Goal: Transaction & Acquisition: Book appointment/travel/reservation

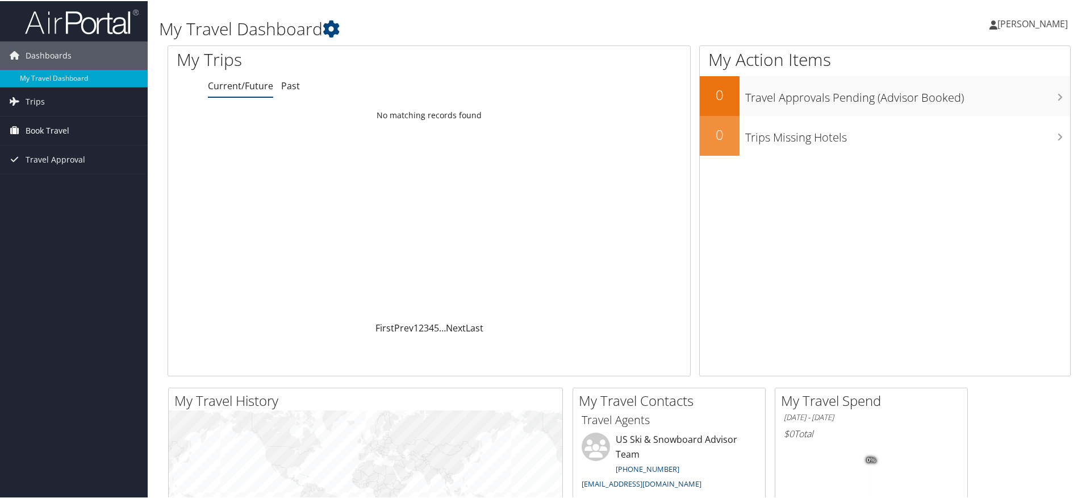
click at [61, 137] on span "Book Travel" at bounding box center [48, 129] width 44 height 28
click at [53, 183] on link "Book/Manage Online Trips" at bounding box center [74, 186] width 148 height 17
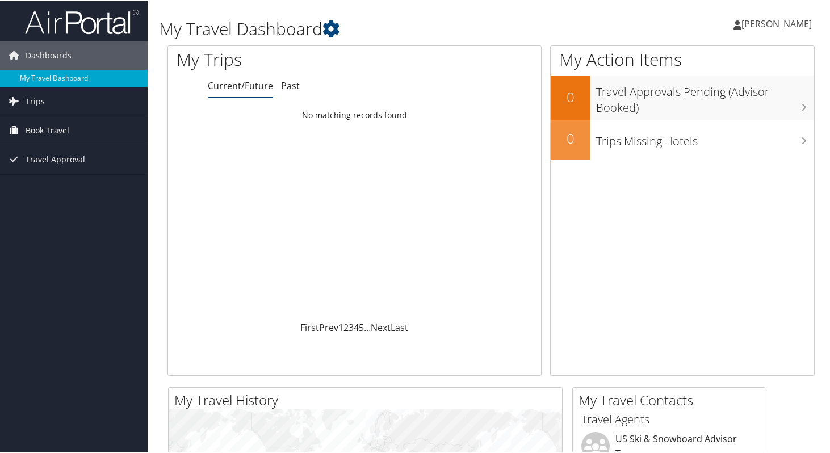
click at [57, 133] on span "Book Travel" at bounding box center [48, 129] width 44 height 28
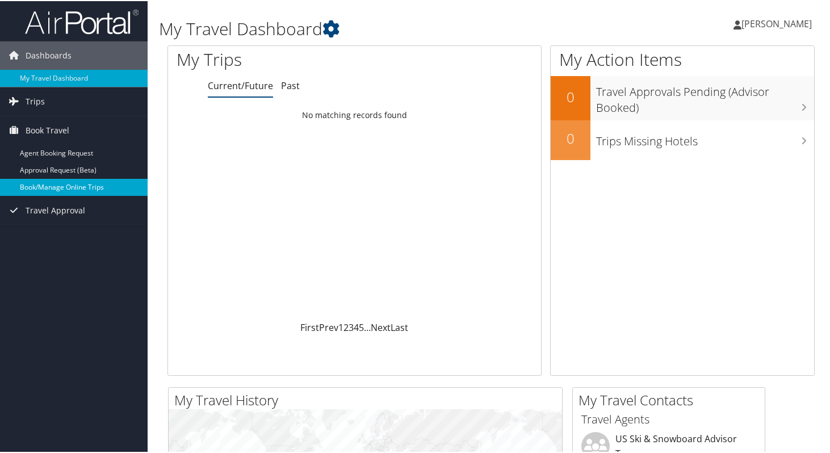
click at [68, 182] on link "Book/Manage Online Trips" at bounding box center [74, 186] width 148 height 17
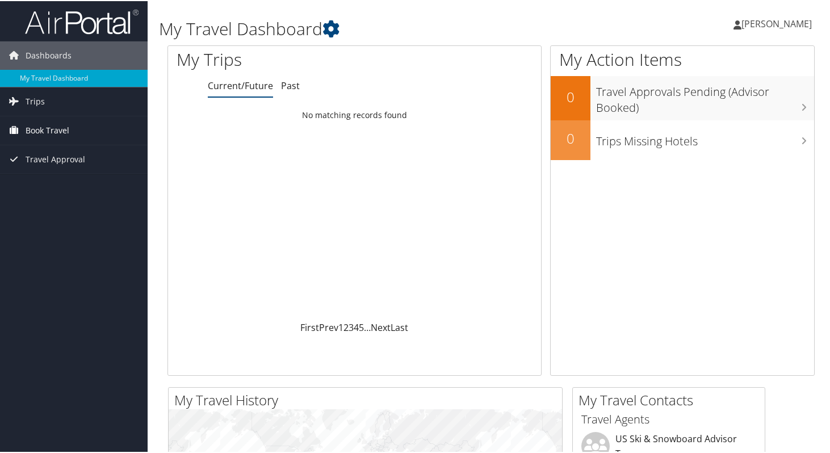
click at [93, 140] on link "Book Travel" at bounding box center [74, 129] width 148 height 28
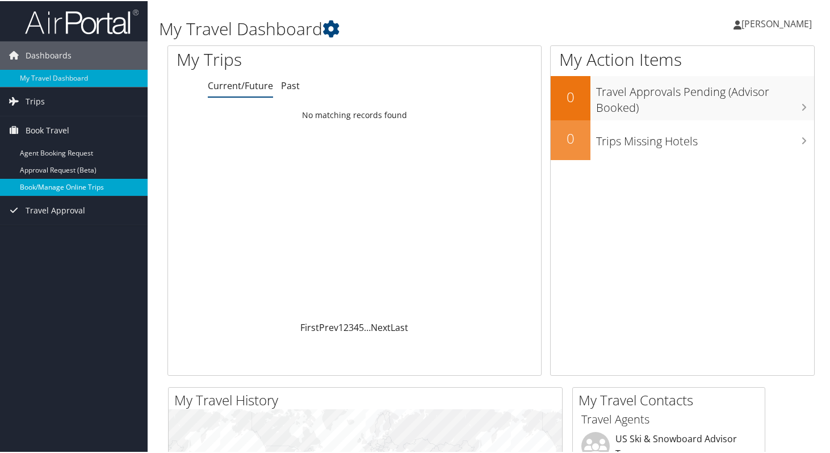
click at [45, 183] on link "Book/Manage Online Trips" at bounding box center [74, 186] width 148 height 17
